Goal: Task Accomplishment & Management: Complete application form

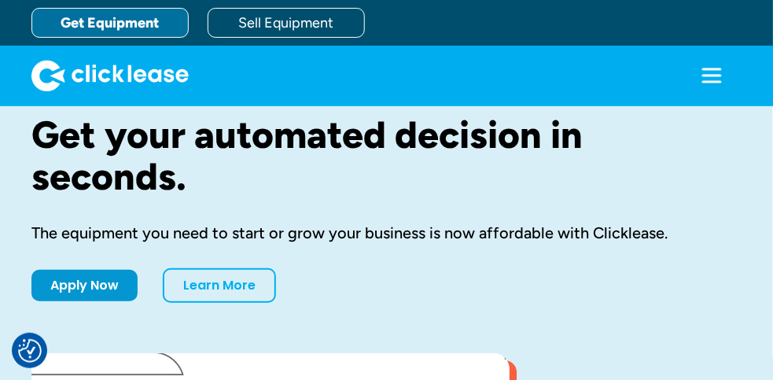
scroll to position [19, 0]
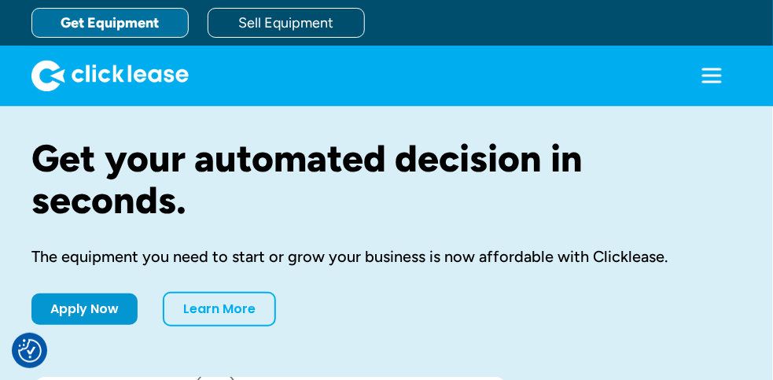
click at [302, 180] on h1 "Get your automated decision in seconds." at bounding box center [386, 179] width 710 height 83
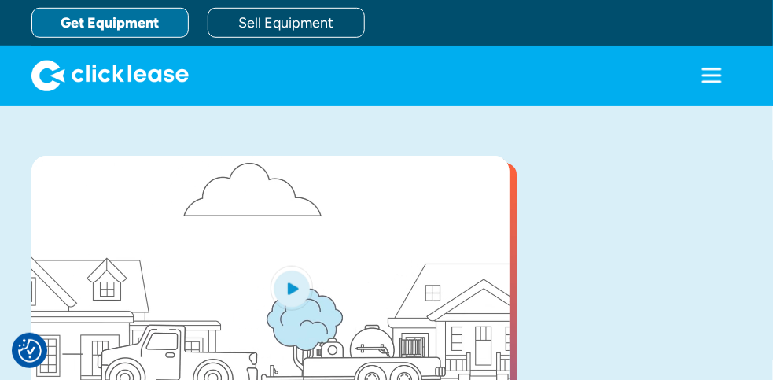
scroll to position [241, 0]
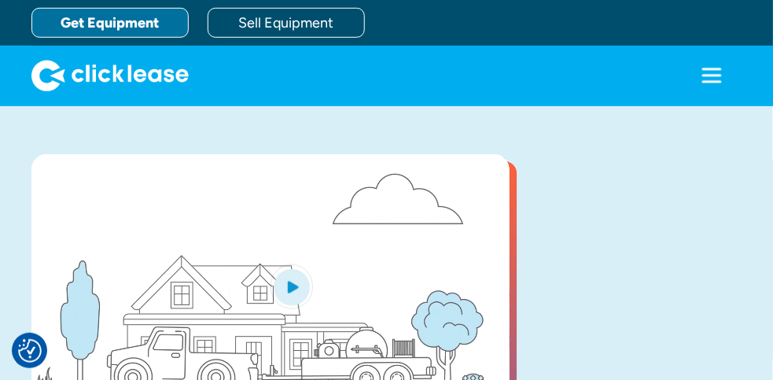
click at [83, 99] on link "Apply Now" at bounding box center [84, 83] width 106 height 31
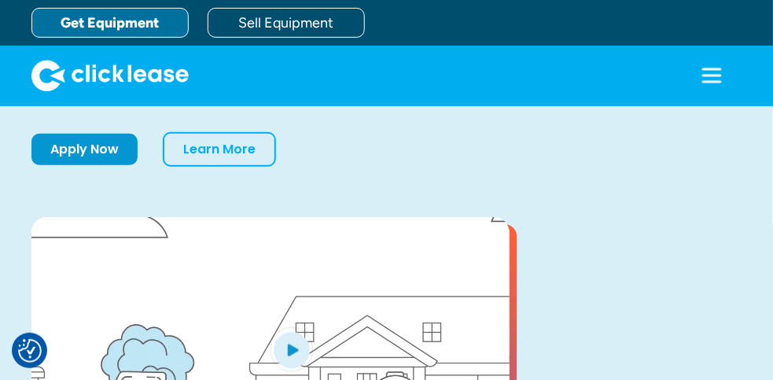
scroll to position [181, 0]
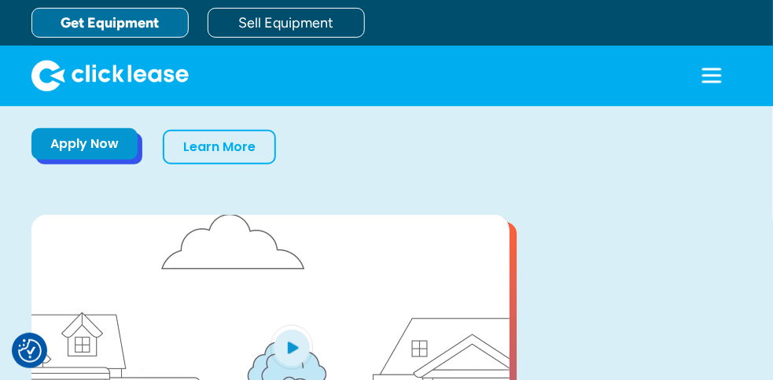
click at [109, 160] on link "Apply Now" at bounding box center [84, 143] width 106 height 31
